Goal: Information Seeking & Learning: Learn about a topic

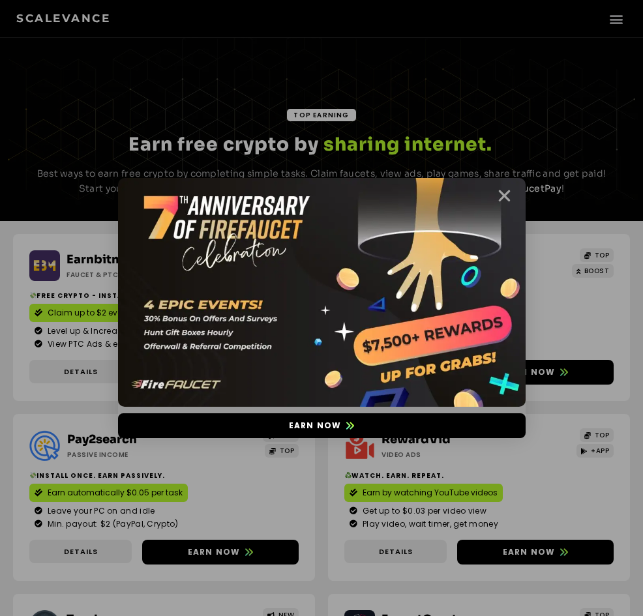
click at [499, 199] on icon "Close" at bounding box center [504, 196] width 16 height 16
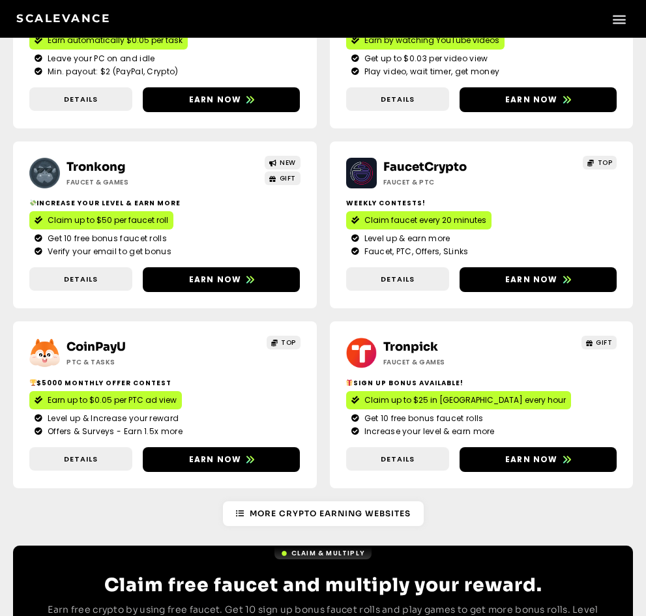
scroll to position [486, 0]
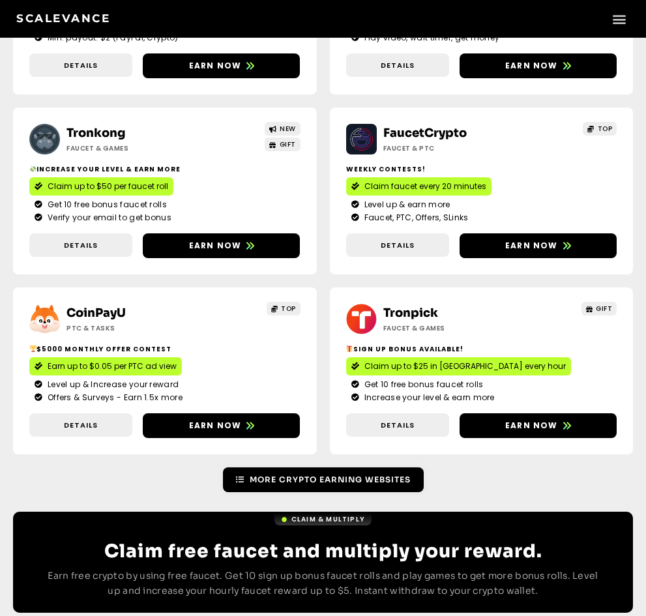
click at [356, 474] on span "More Crypto Earning Websites" at bounding box center [330, 480] width 161 height 12
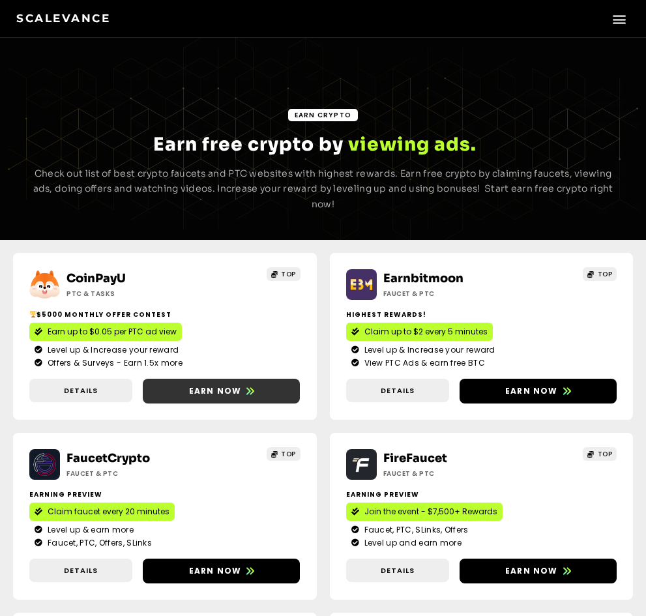
click at [189, 385] on span "Earn now" at bounding box center [215, 391] width 53 height 12
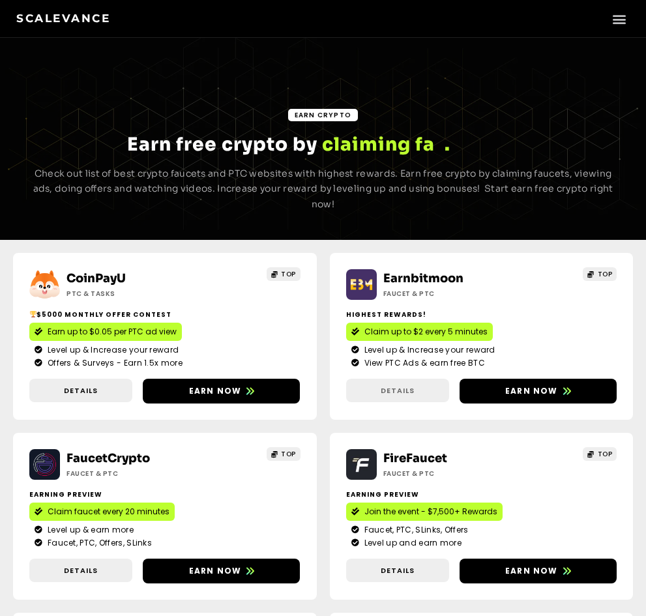
click at [381, 385] on span "Details" at bounding box center [398, 390] width 34 height 11
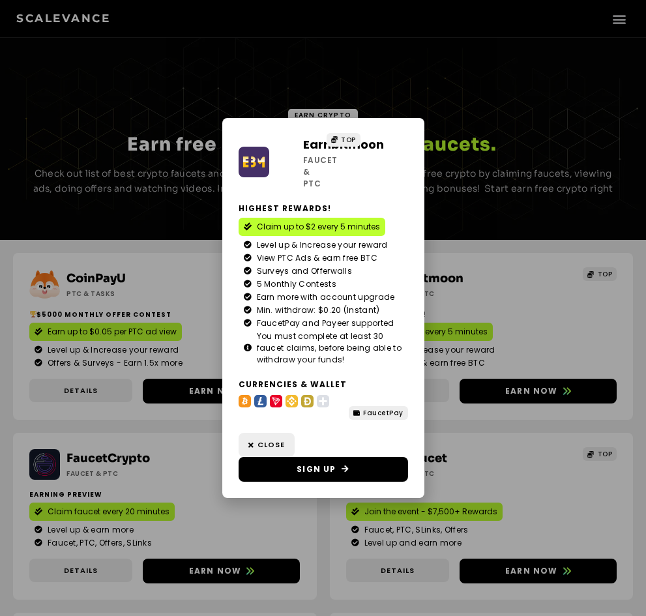
click at [477, 206] on div "Earnbitmoon Faucet & PTC TOP Highest Rewards! Claim up to $2 every 5 minutes Le…" at bounding box center [323, 308] width 646 height 616
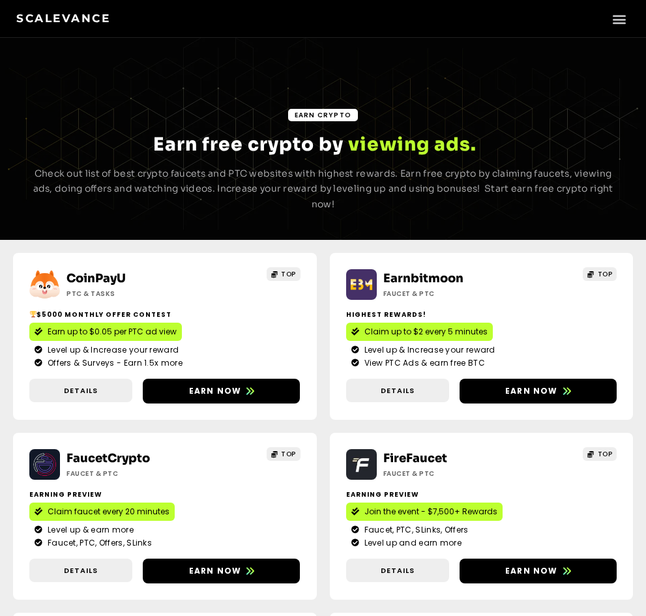
click at [0, 0] on link "Claim & Multiply" at bounding box center [0, 0] width 0 height 0
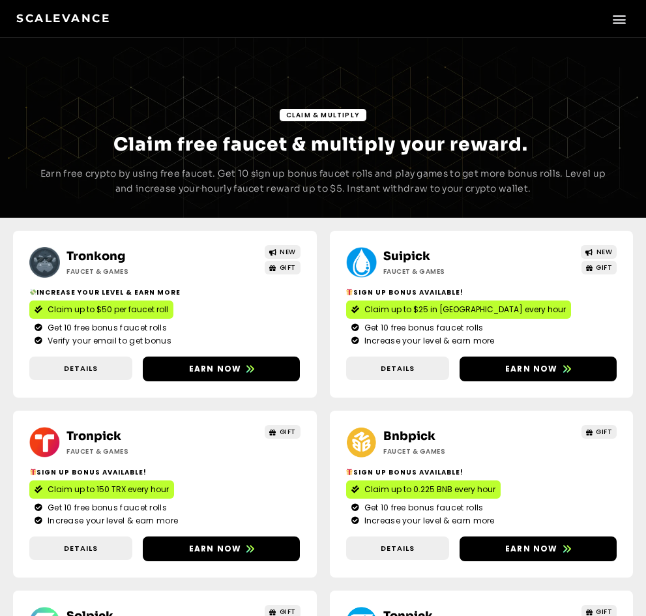
click at [0, 0] on link "Play & Earn" at bounding box center [0, 0] width 0 height 0
